Goal: Transaction & Acquisition: Purchase product/service

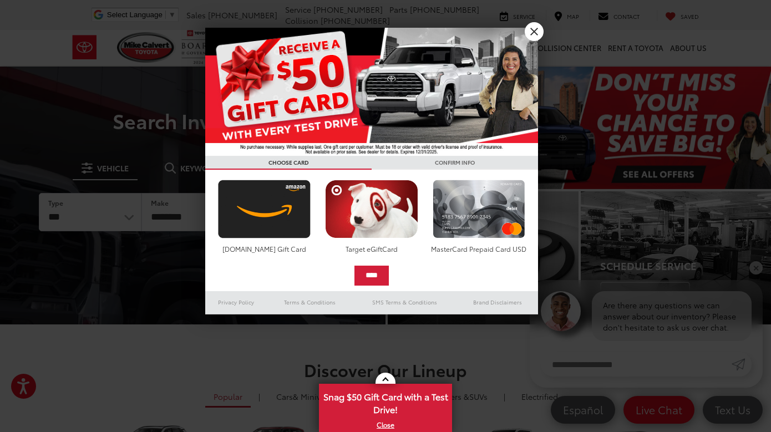
click at [535, 26] on link "X" at bounding box center [534, 31] width 19 height 19
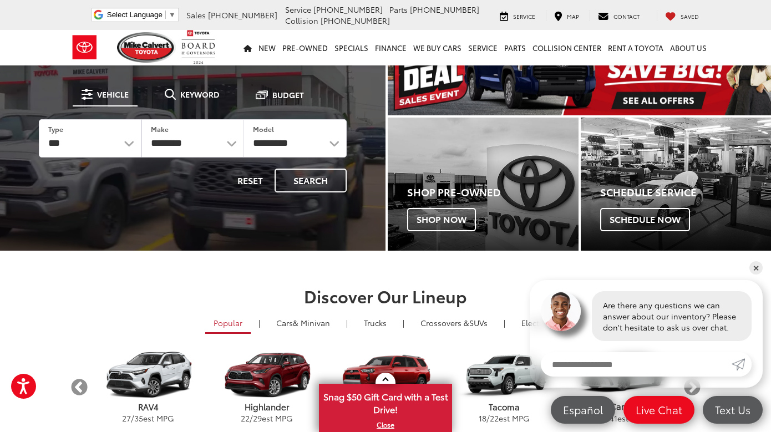
scroll to position [73, 0]
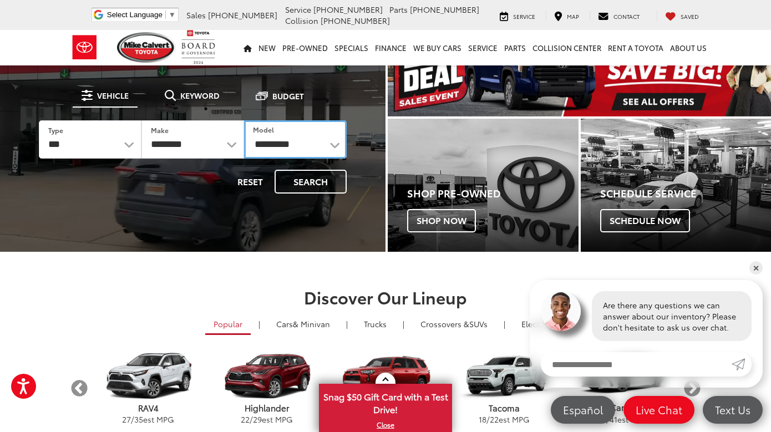
select select "*******"
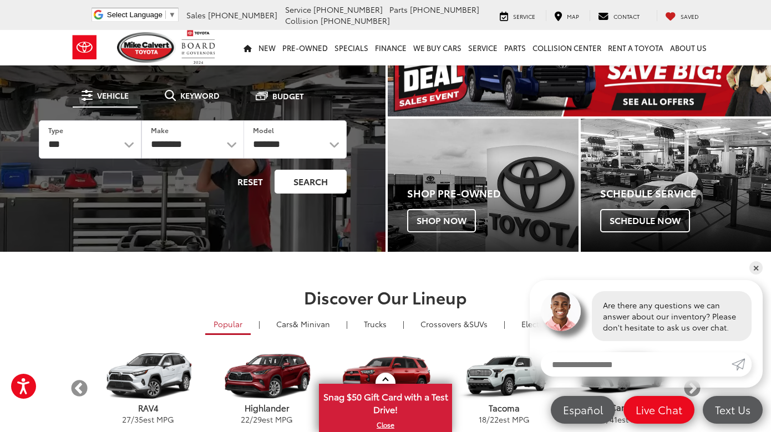
click at [294, 181] on button "Search" at bounding box center [310, 182] width 72 height 24
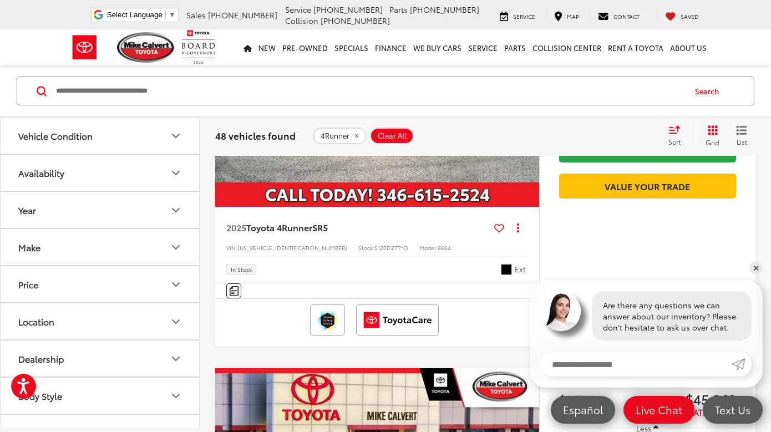
scroll to position [306, 0]
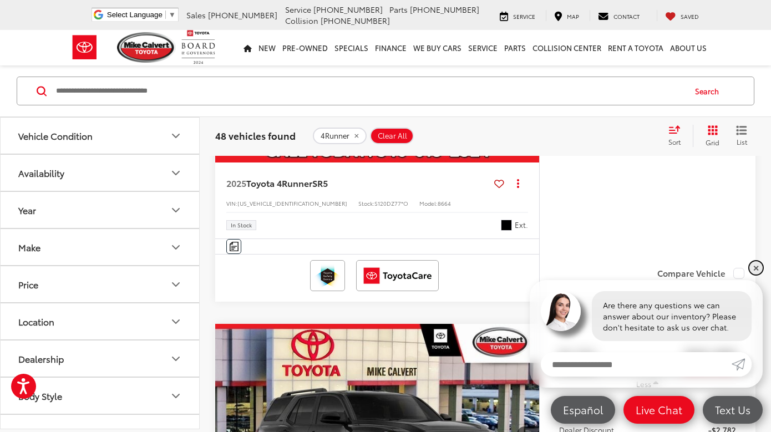
click at [757, 264] on link "✕" at bounding box center [755, 267] width 13 height 13
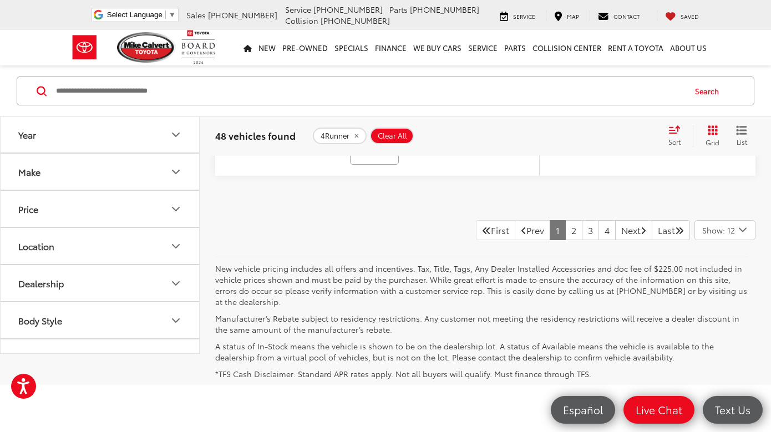
scroll to position [4926, 0]
click at [565, 239] on link "2" at bounding box center [573, 229] width 17 height 20
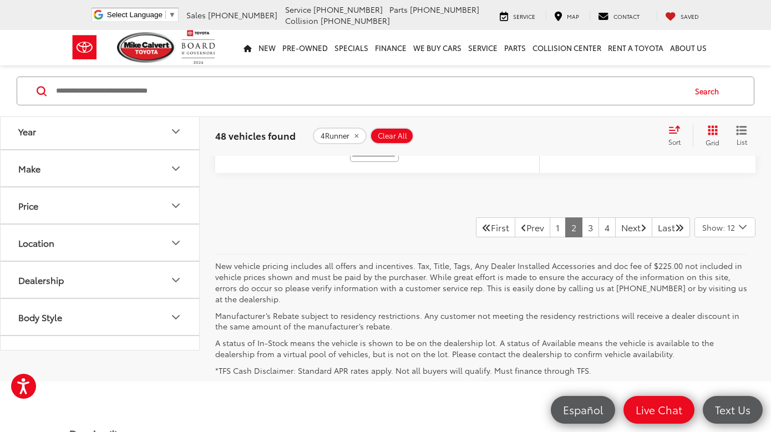
scroll to position [4936, 0]
click at [582, 237] on link "3" at bounding box center [590, 227] width 17 height 20
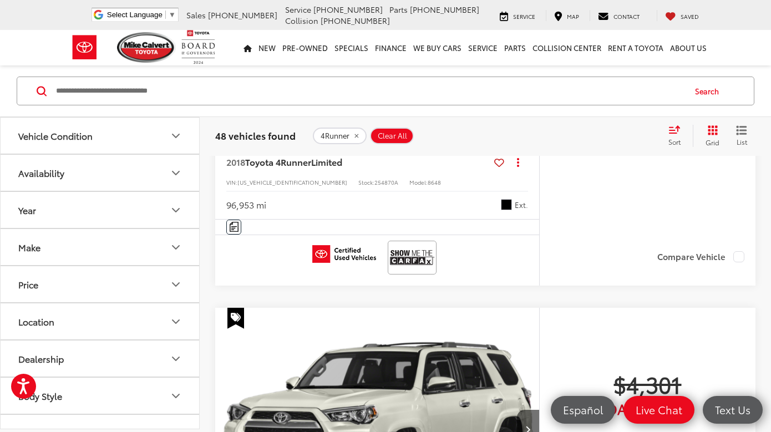
scroll to position [1948, 0]
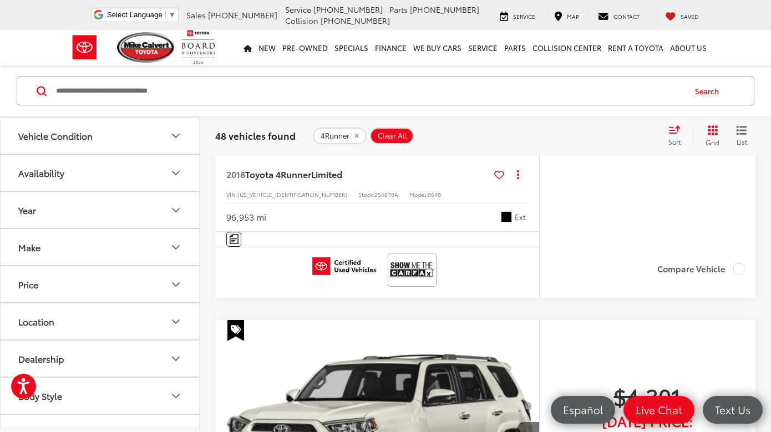
click at [405, 284] on img at bounding box center [412, 269] width 44 height 29
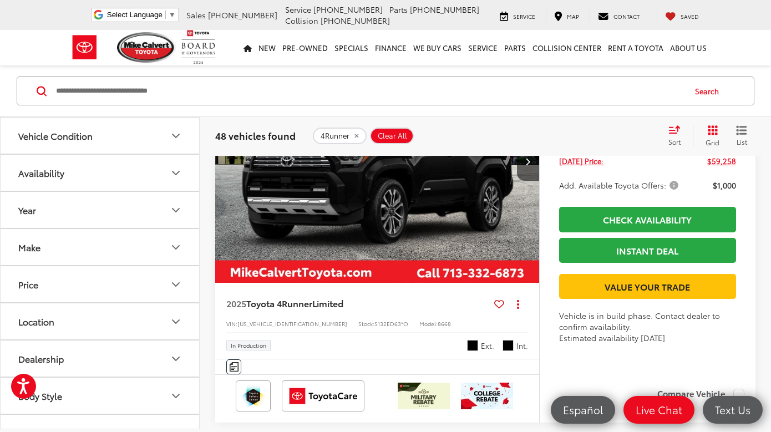
scroll to position [3396, 0]
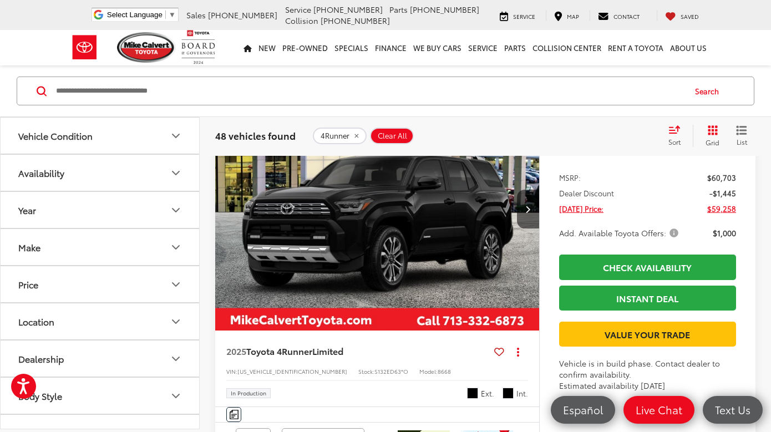
click at [385, 291] on img "2025 Toyota 4Runner Limited 0" at bounding box center [377, 209] width 325 height 244
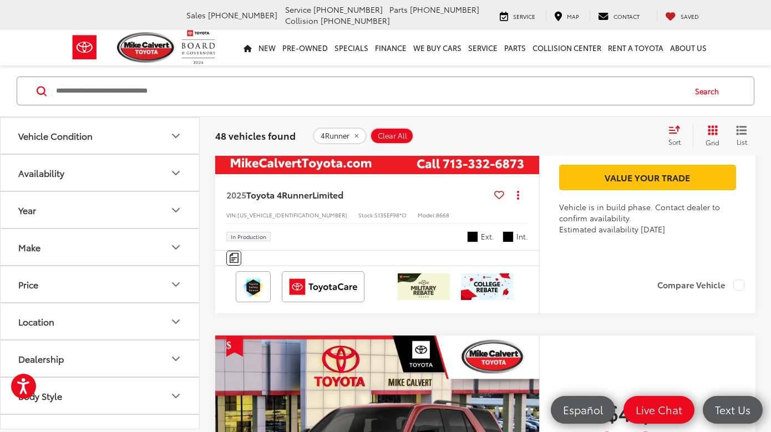
scroll to position [3947, 0]
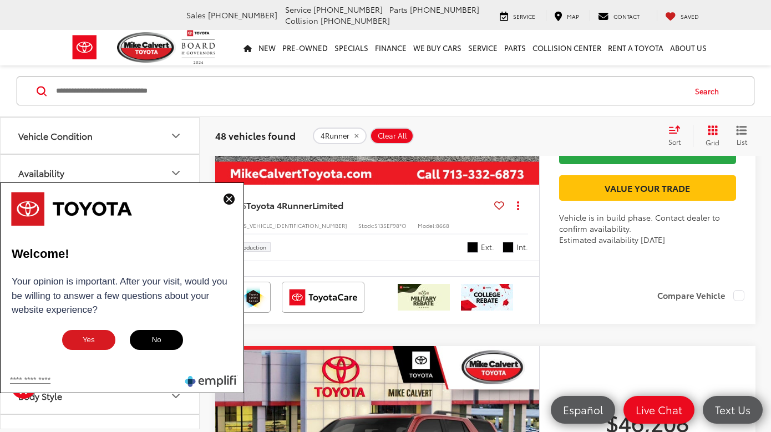
click at [229, 197] on img at bounding box center [228, 199] width 11 height 11
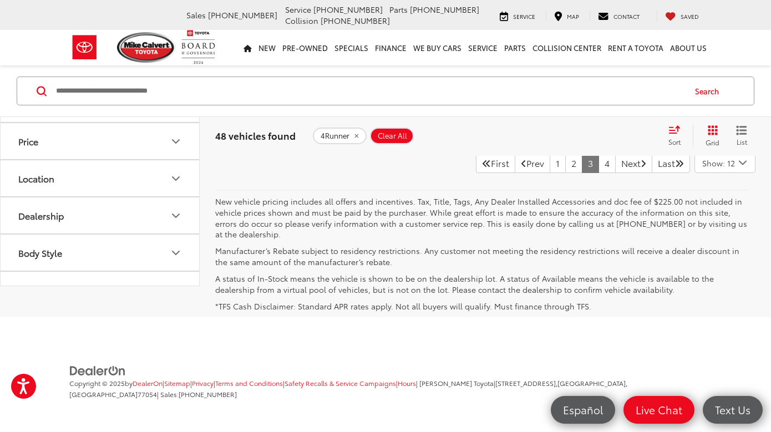
scroll to position [5222, 0]
click at [598, 173] on link "4" at bounding box center [606, 163] width 17 height 20
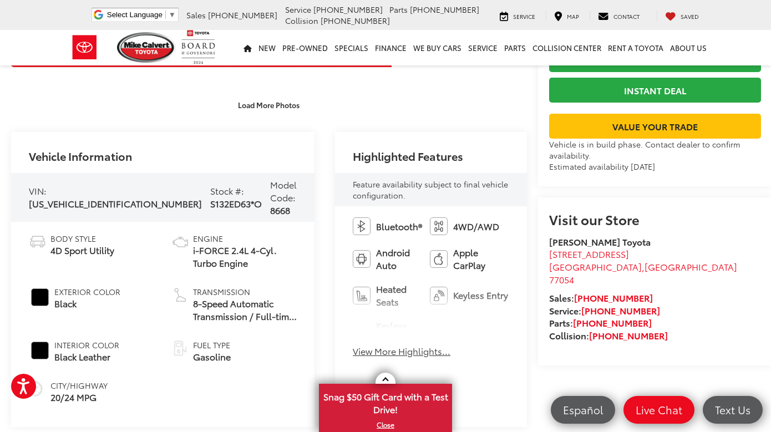
scroll to position [381, 0]
